Goal: Task Accomplishment & Management: Manage account settings

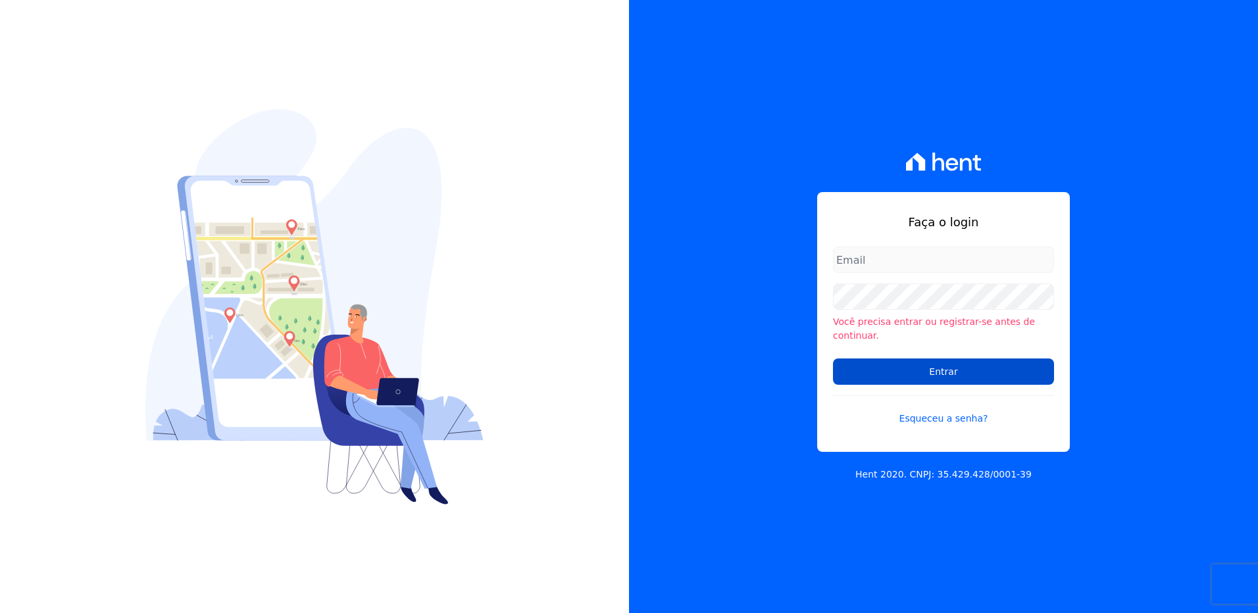
type input "[PERSON_NAME][EMAIL_ADDRESS][DOMAIN_NAME]"
click at [949, 364] on input "Entrar" at bounding box center [943, 371] width 221 height 26
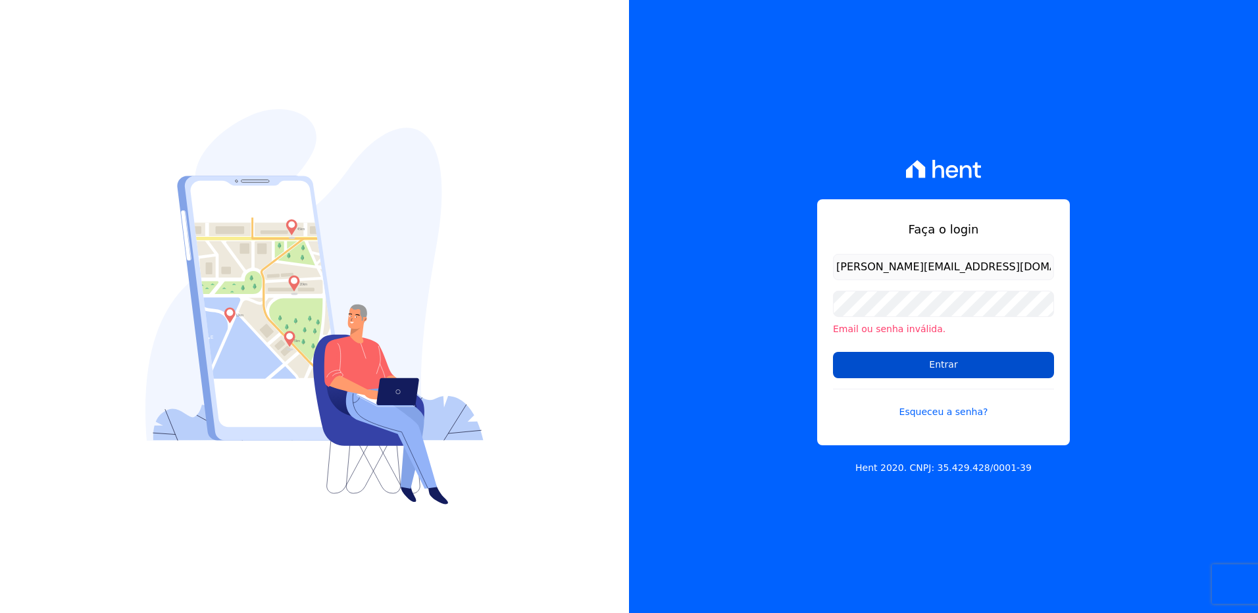
click at [876, 370] on input "Entrar" at bounding box center [943, 365] width 221 height 26
